Goal: Information Seeking & Learning: Learn about a topic

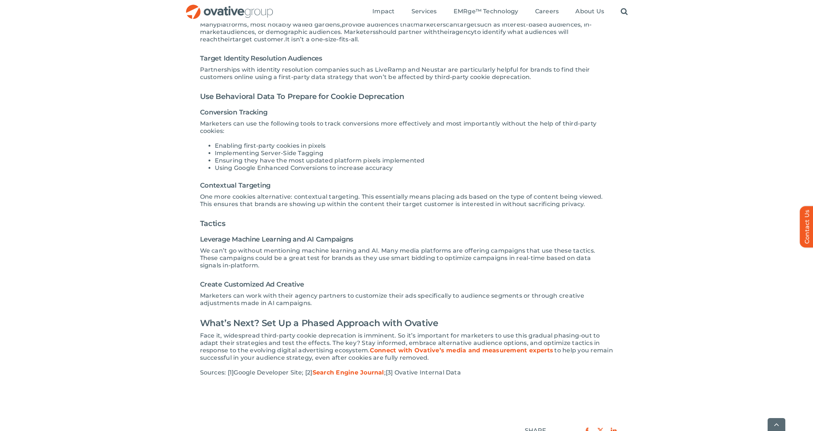
scroll to position [845, 0]
click at [454, 354] on link "Connect with Ovative’s media and measurement experts" at bounding box center [461, 350] width 183 height 7
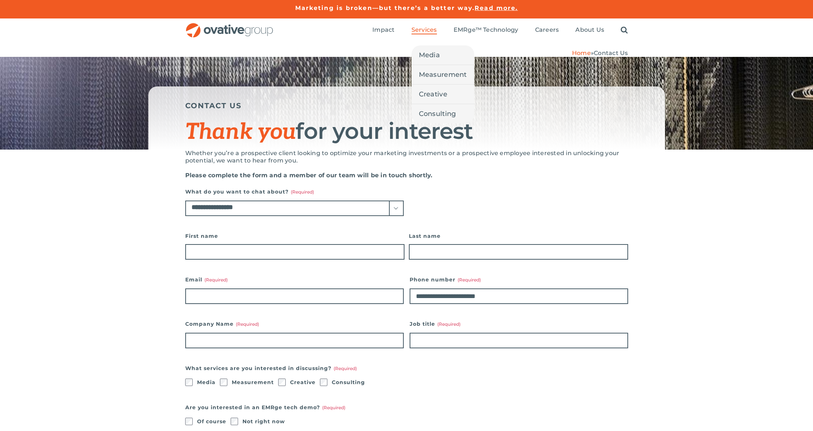
click at [433, 30] on span "Services" at bounding box center [424, 29] width 25 height 7
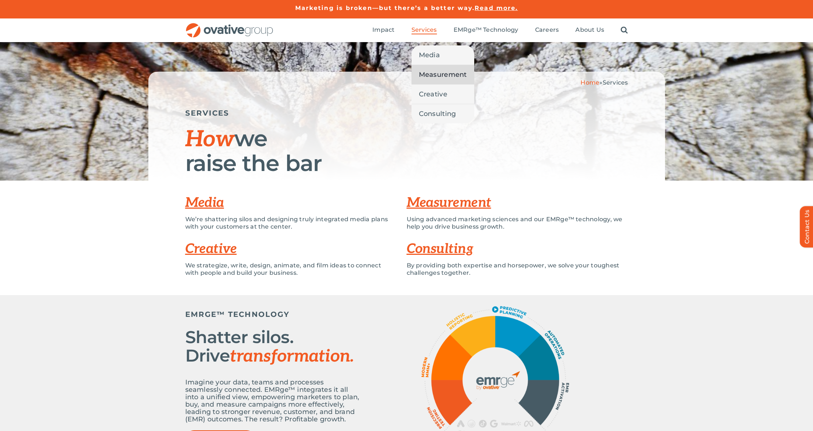
click at [443, 75] on span "Measurement" at bounding box center [443, 74] width 48 height 10
